Goal: Information Seeking & Learning: Find specific fact

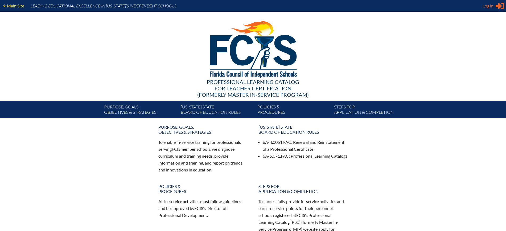
type input "[EMAIL_ADDRESS][DOMAIN_NAME]"
click at [490, 6] on span "Log in" at bounding box center [488, 6] width 11 height 6
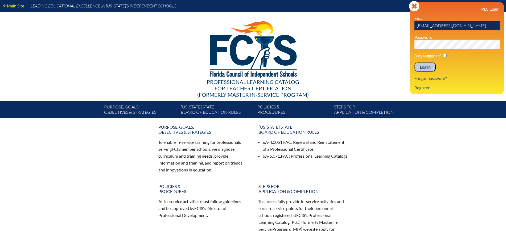
click at [431, 64] on input "Log in" at bounding box center [425, 67] width 21 height 9
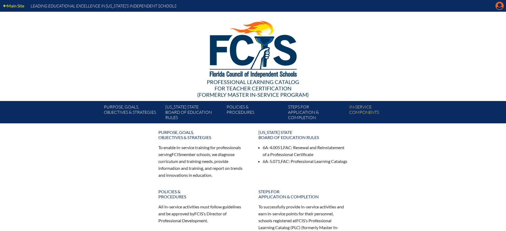
click at [500, 5] on icon "Manage Account" at bounding box center [500, 6] width 9 height 9
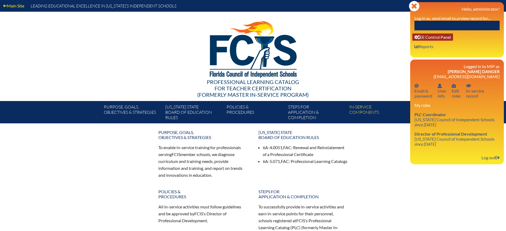
click at [436, 37] on link "User info EE Control Panel" at bounding box center [433, 37] width 41 height 7
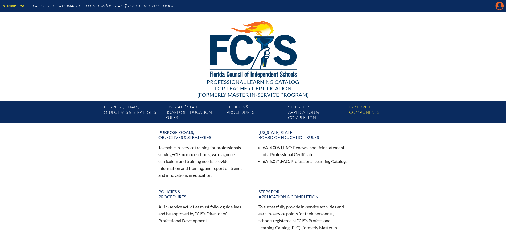
click at [499, 5] on icon "Manage Account" at bounding box center [500, 6] width 9 height 9
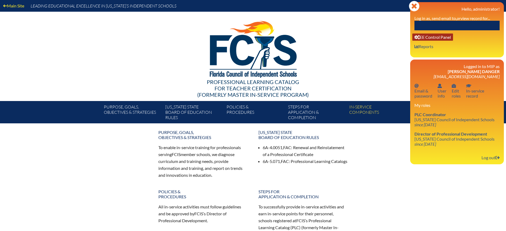
click at [451, 34] on link "User info EE Control Panel" at bounding box center [433, 37] width 41 height 7
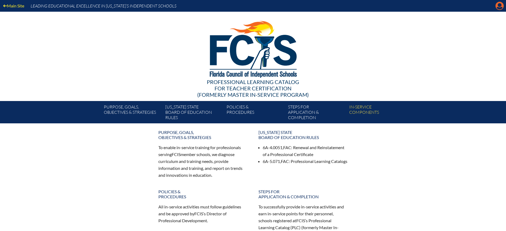
click at [501, 6] on icon "Manage Account" at bounding box center [500, 6] width 9 height 9
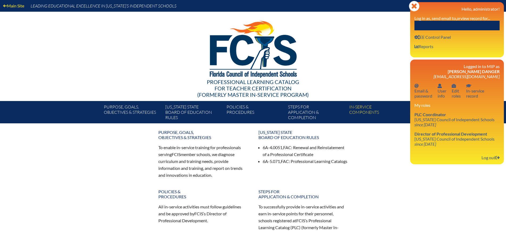
click at [476, 23] on input "text" at bounding box center [457, 26] width 85 height 10
paste input "Restiv"
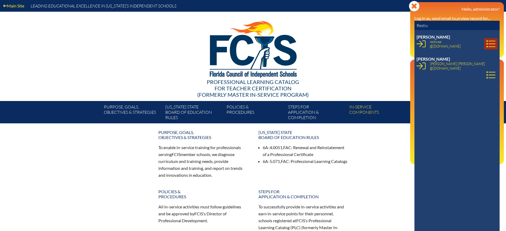
type input "Restiv"
drag, startPoint x: 483, startPoint y: 40, endPoint x: 459, endPoint y: 43, distance: 23.9
click at [487, 40] on icon at bounding box center [491, 43] width 9 height 9
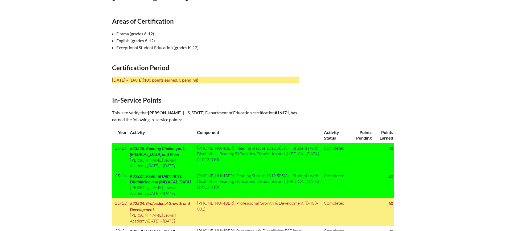
scroll to position [233, 0]
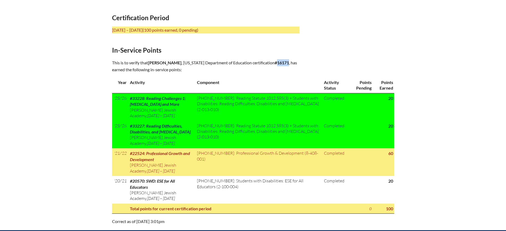
drag, startPoint x: 292, startPoint y: 60, endPoint x: 281, endPoint y: 61, distance: 10.9
click at [281, 61] on b "#16171" at bounding box center [282, 62] width 14 height 5
copy b "16171"
drag, startPoint x: 191, startPoint y: 59, endPoint x: 173, endPoint y: 63, distance: 18.9
click at [173, 63] on p "This is to verify that Elizabeth Restivo , Florida Department of Education cert…" at bounding box center [205, 66] width 187 height 14
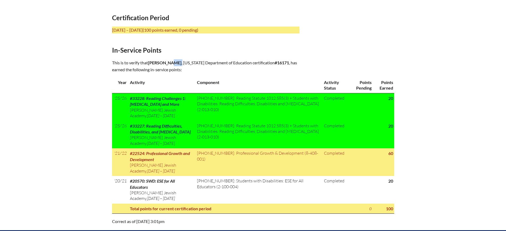
copy p "Restivo ,"
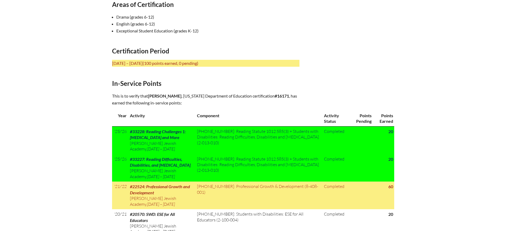
click at [194, 97] on p "This is to verify that Elizabeth Restivo , Florida Department of Education cert…" at bounding box center [205, 100] width 187 height 14
drag, startPoint x: 191, startPoint y: 94, endPoint x: 148, endPoint y: 92, distance: 42.6
click at [148, 93] on p "This is to verify that Elizabeth Restivo , Florida Department of Education cert…" at bounding box center [205, 100] width 187 height 14
copy p "Elizabeth Restivo"
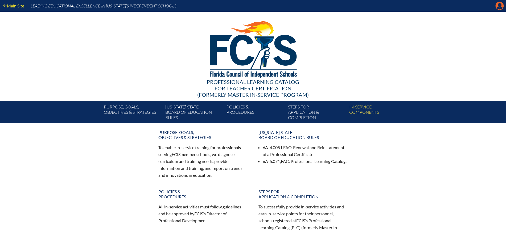
click at [501, 7] on icon "Manage Account" at bounding box center [500, 6] width 9 height 9
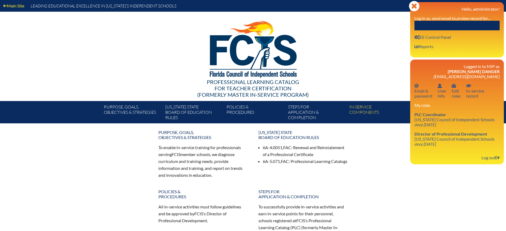
click at [487, 22] on input "text" at bounding box center [457, 26] width 85 height 10
type input "d"
drag, startPoint x: 444, startPoint y: 25, endPoint x: 399, endPoint y: 25, distance: 45.3
click at [399, 25] on div "Main Site Leading Educational Excellence in [US_STATE]’s Independent Schools Pr…" at bounding box center [253, 62] width 506 height 124
type input "griss"
